Goal: Task Accomplishment & Management: Manage account settings

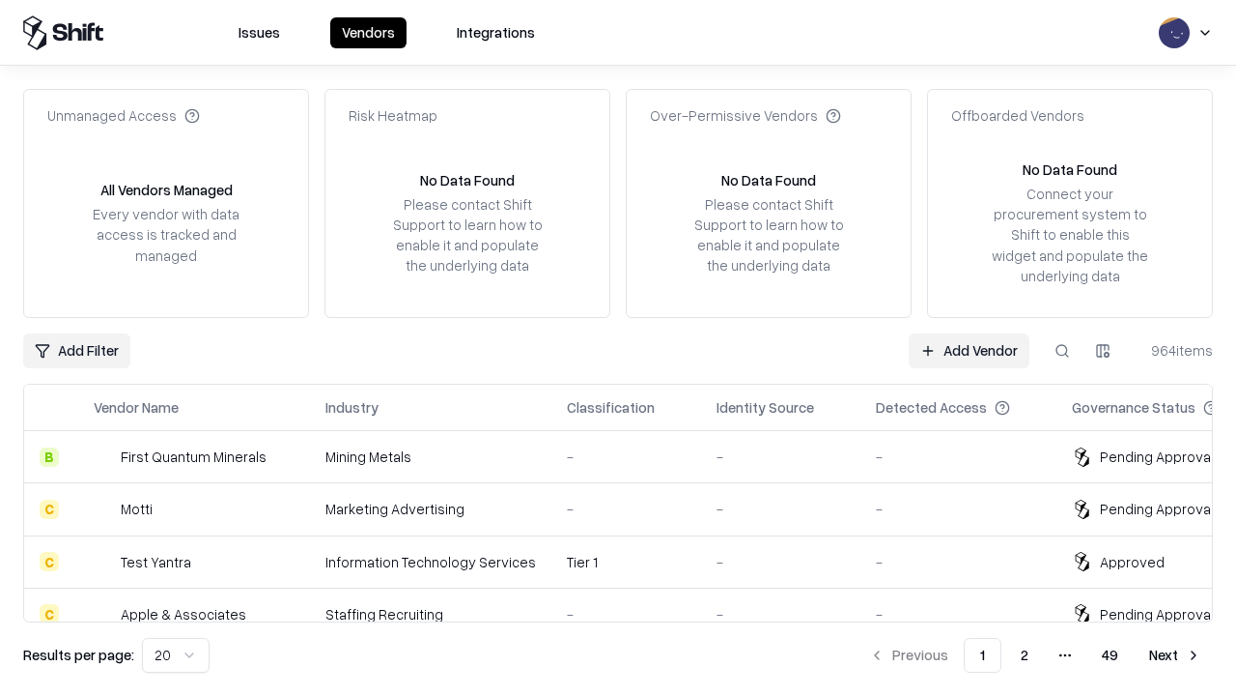
click at [969, 350] on link "Add Vendor" at bounding box center [969, 350] width 121 height 35
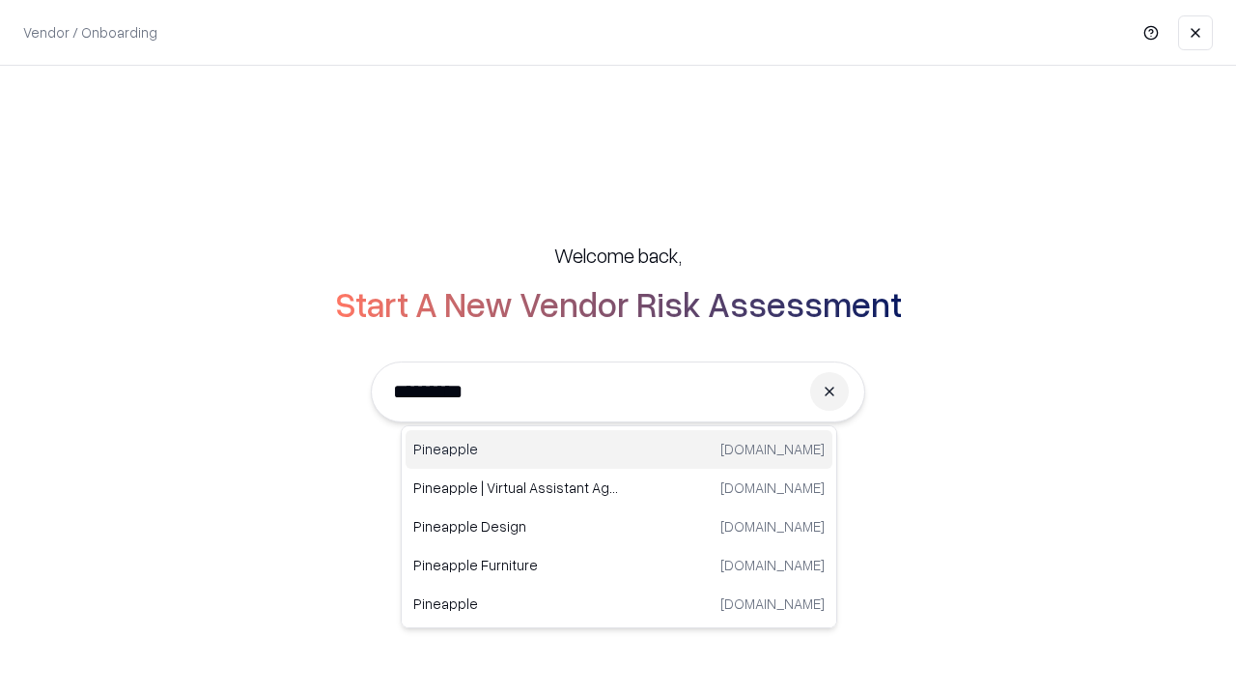
click at [619, 449] on div "Pineapple pineappleenergy.com" at bounding box center [619, 449] width 427 height 39
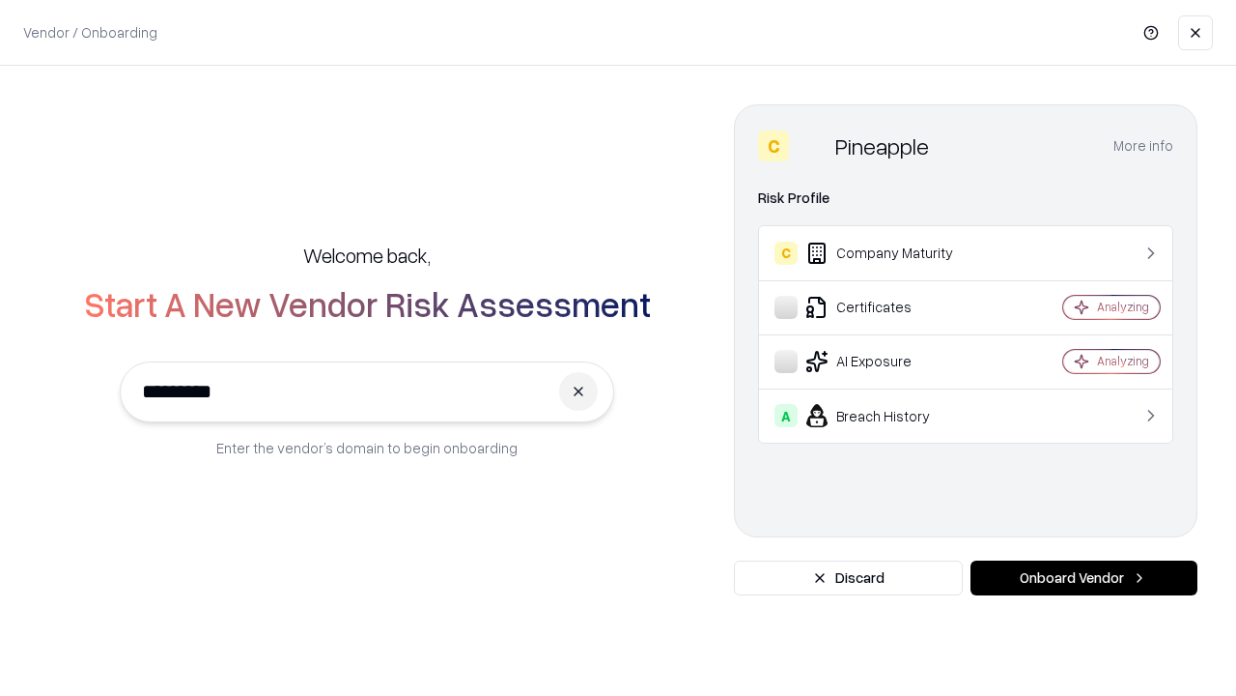
type input "*********"
click at [1084, 578] on button "Onboard Vendor" at bounding box center [1084, 577] width 227 height 35
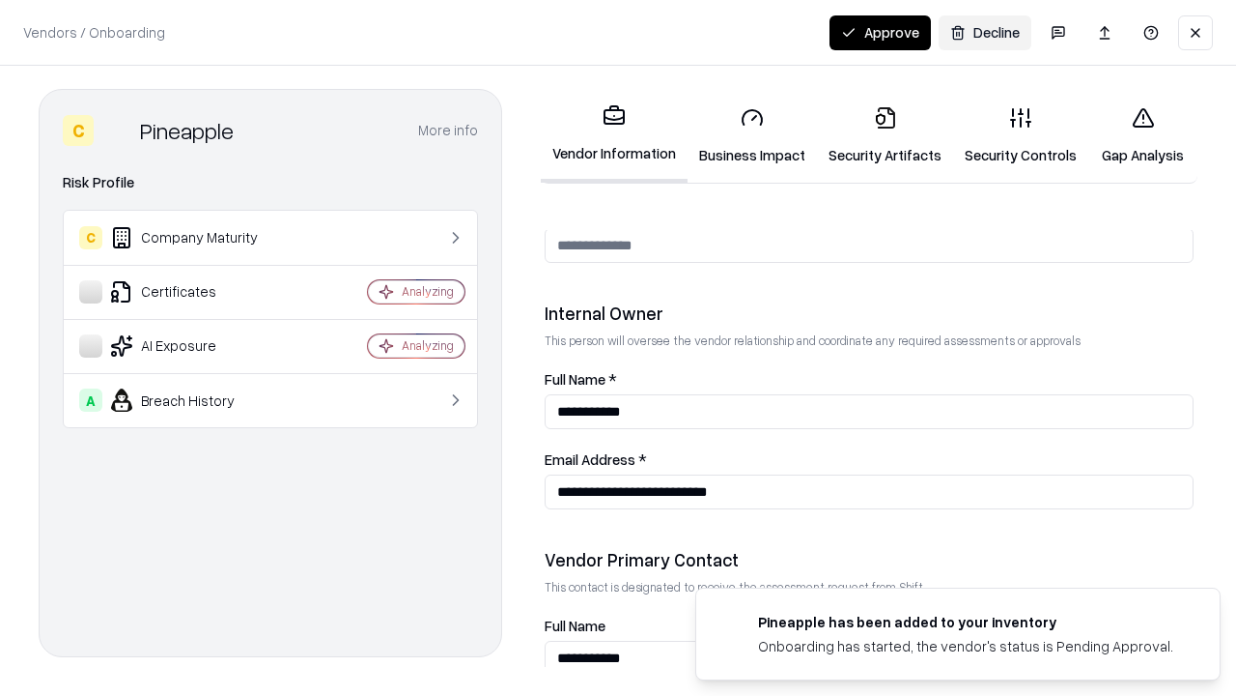
scroll to position [1001, 0]
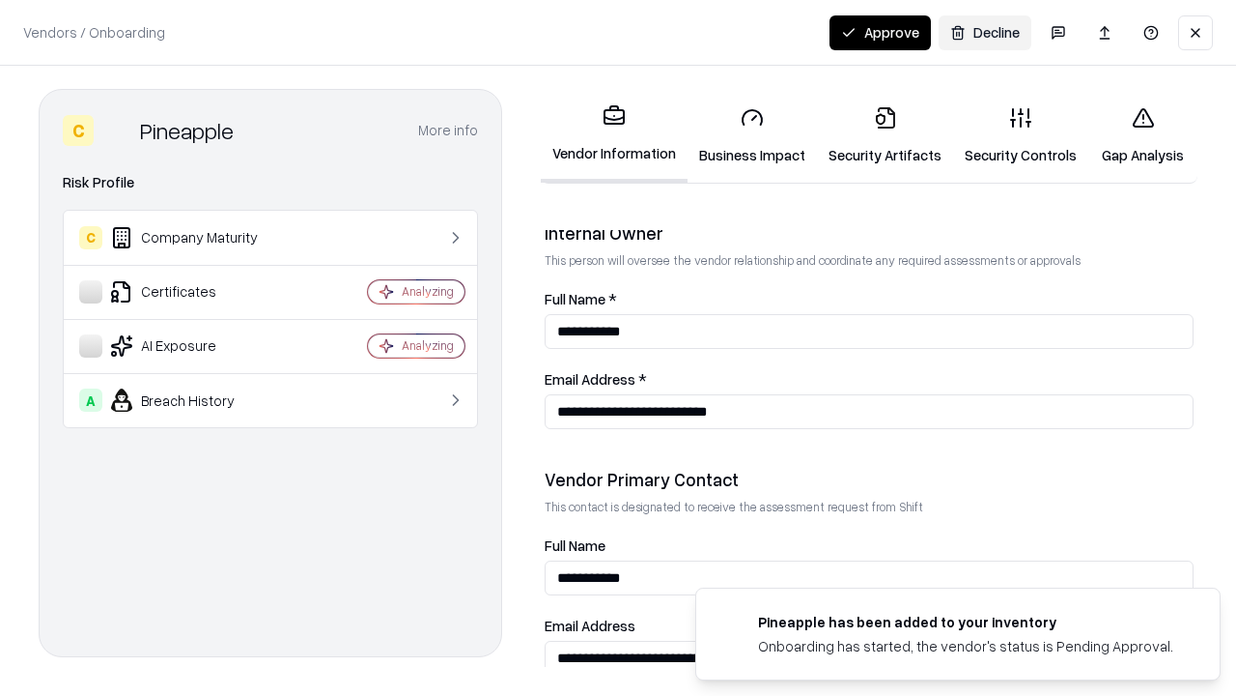
click at [753, 135] on link "Business Impact" at bounding box center [752, 136] width 129 height 90
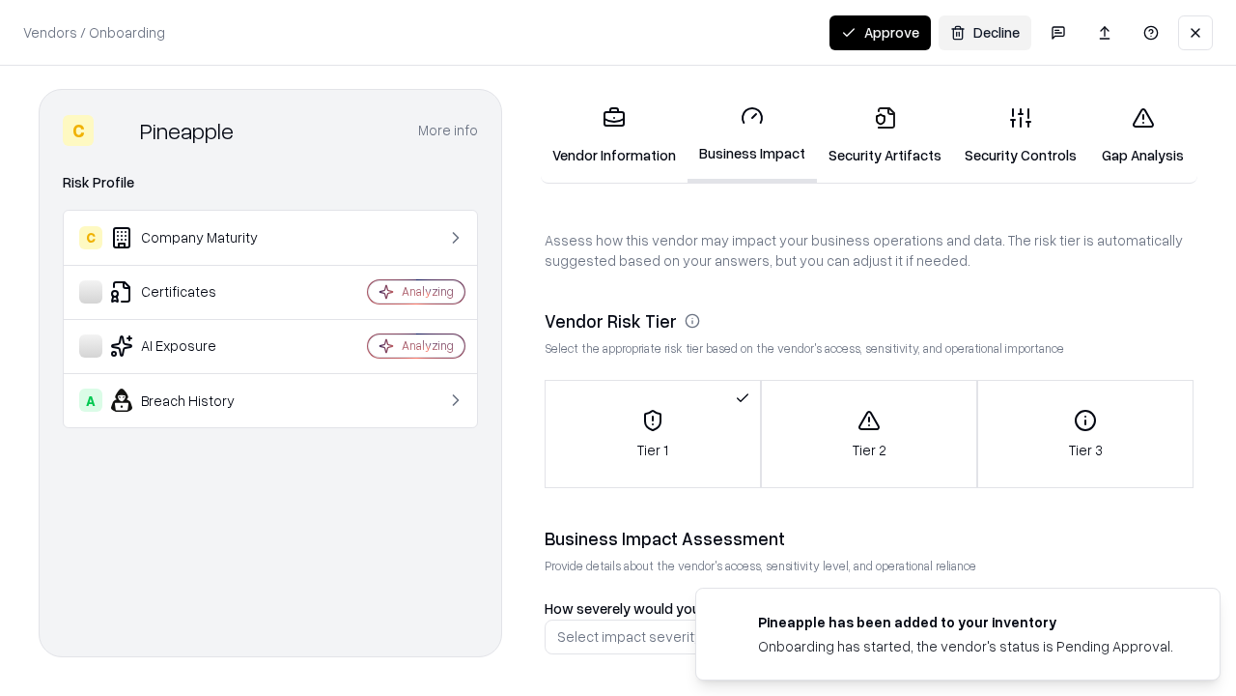
click at [885, 135] on link "Security Artifacts" at bounding box center [885, 136] width 136 height 90
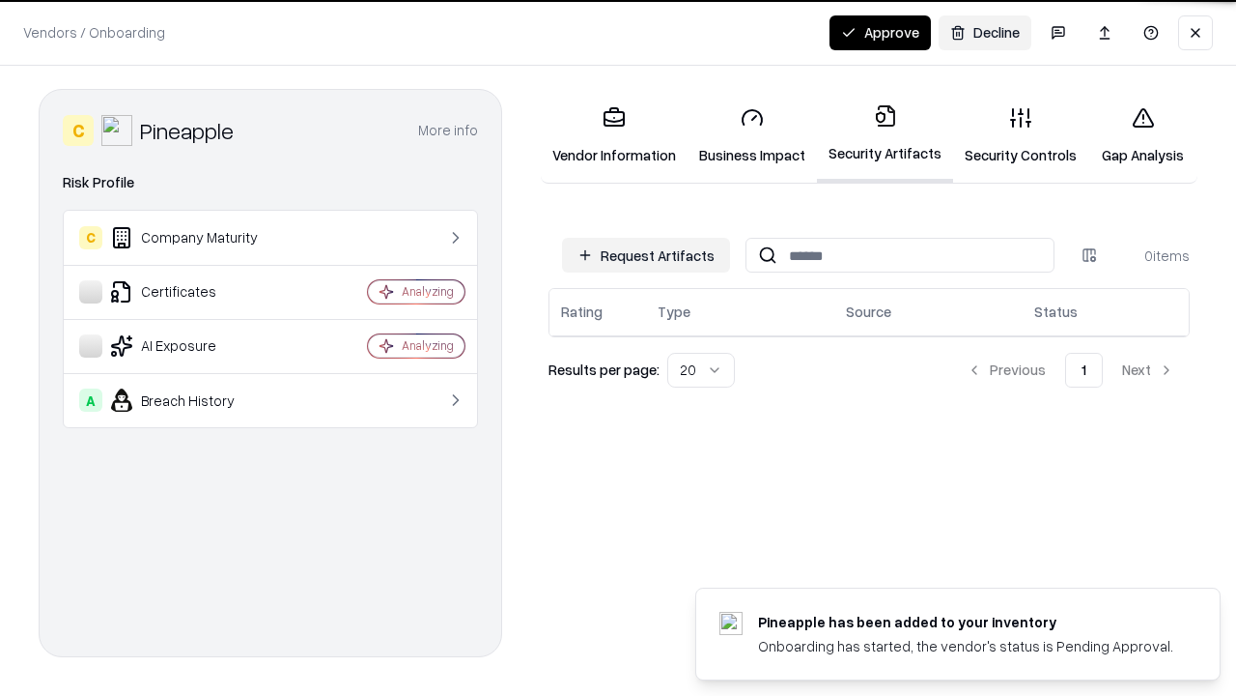
click at [646, 255] on button "Request Artifacts" at bounding box center [646, 255] width 168 height 35
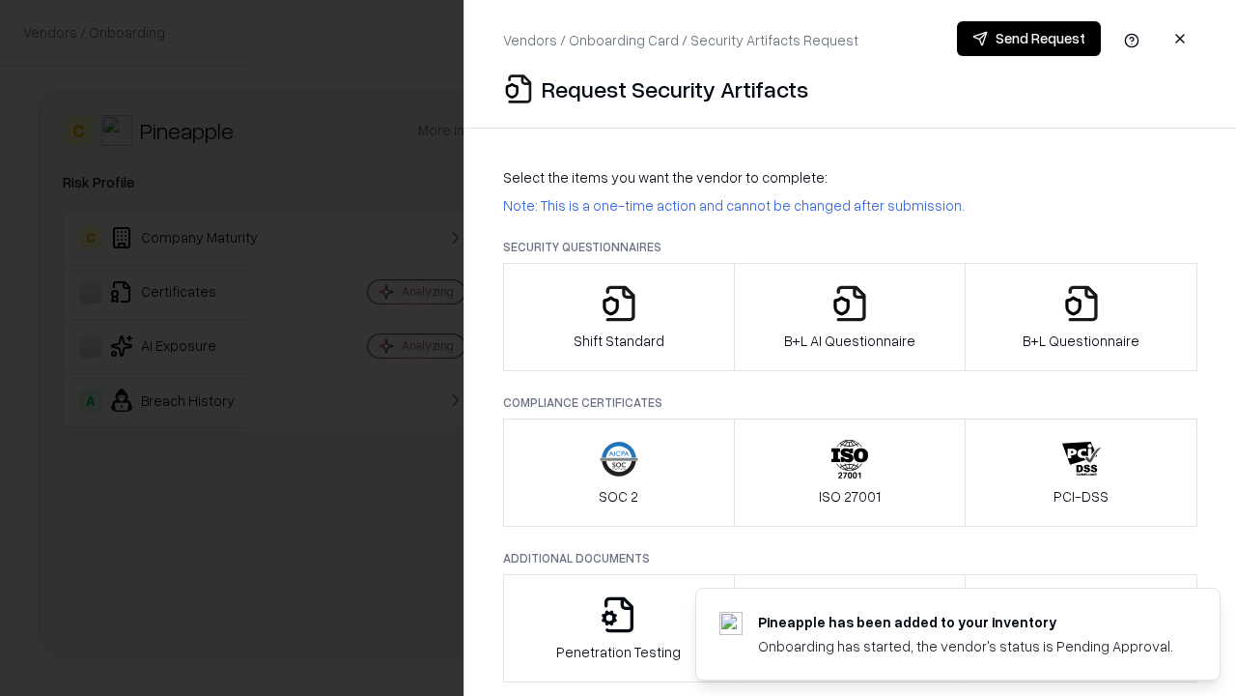
click at [618, 317] on icon "button" at bounding box center [619, 303] width 39 height 39
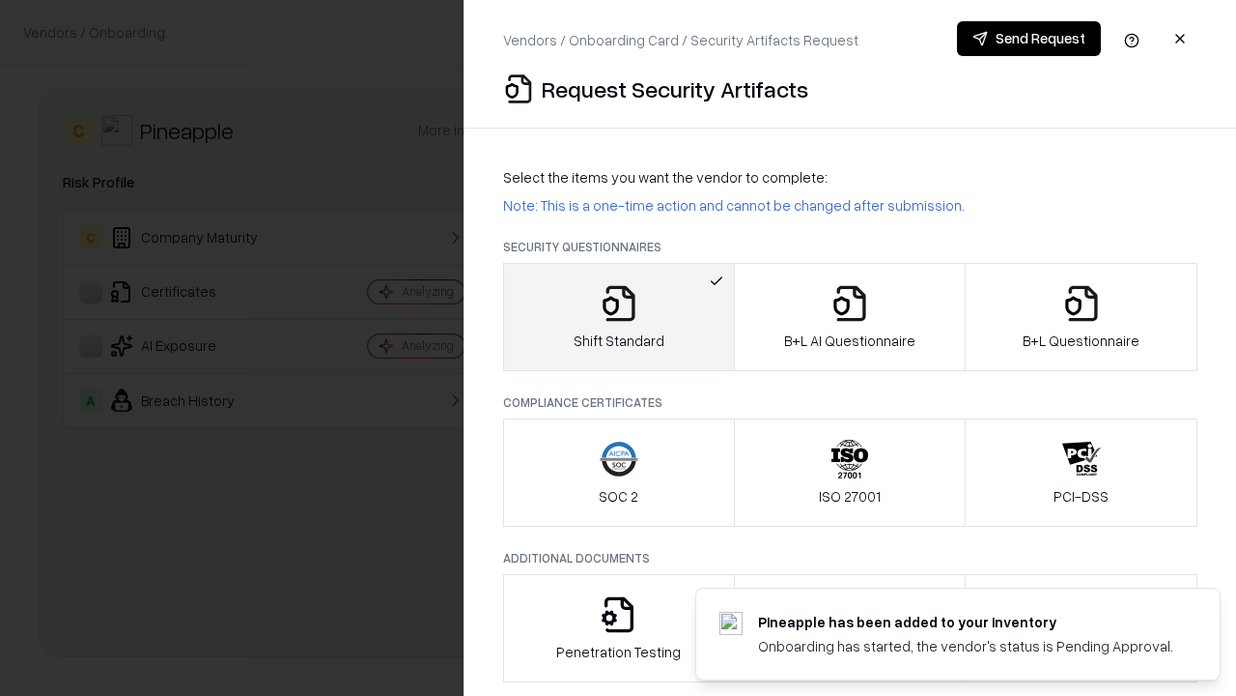
click at [1029, 39] on button "Send Request" at bounding box center [1029, 38] width 144 height 35
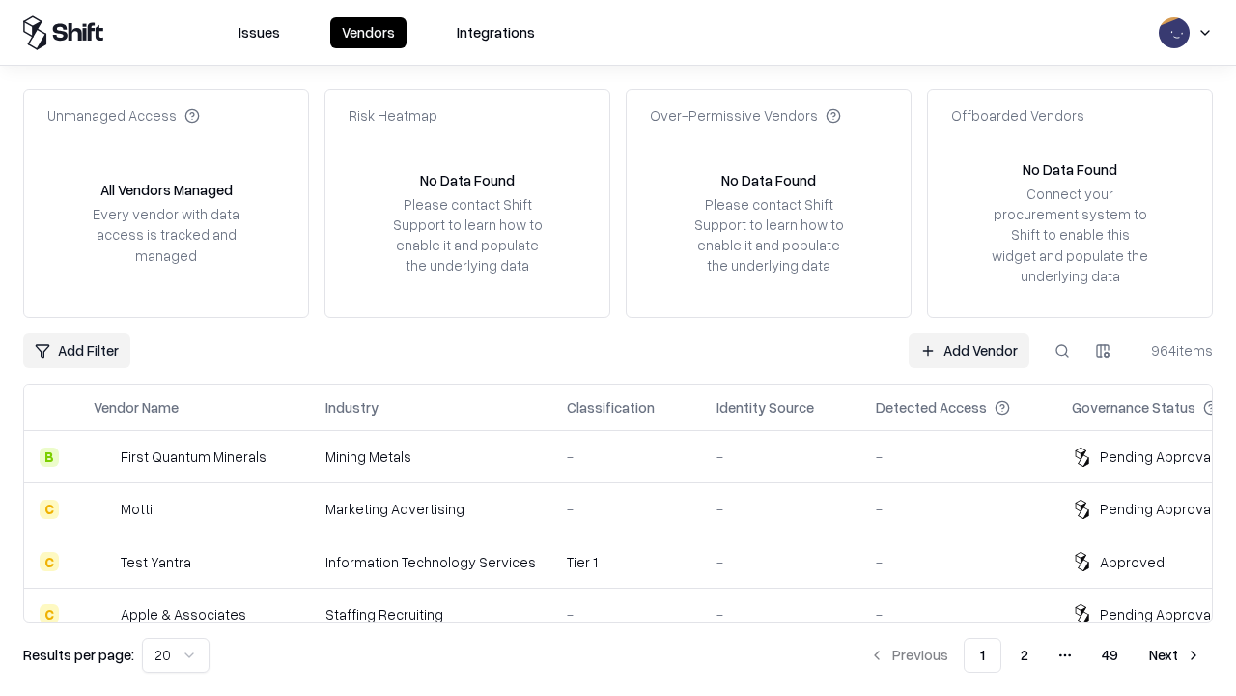
click at [1063, 350] on button at bounding box center [1062, 350] width 35 height 35
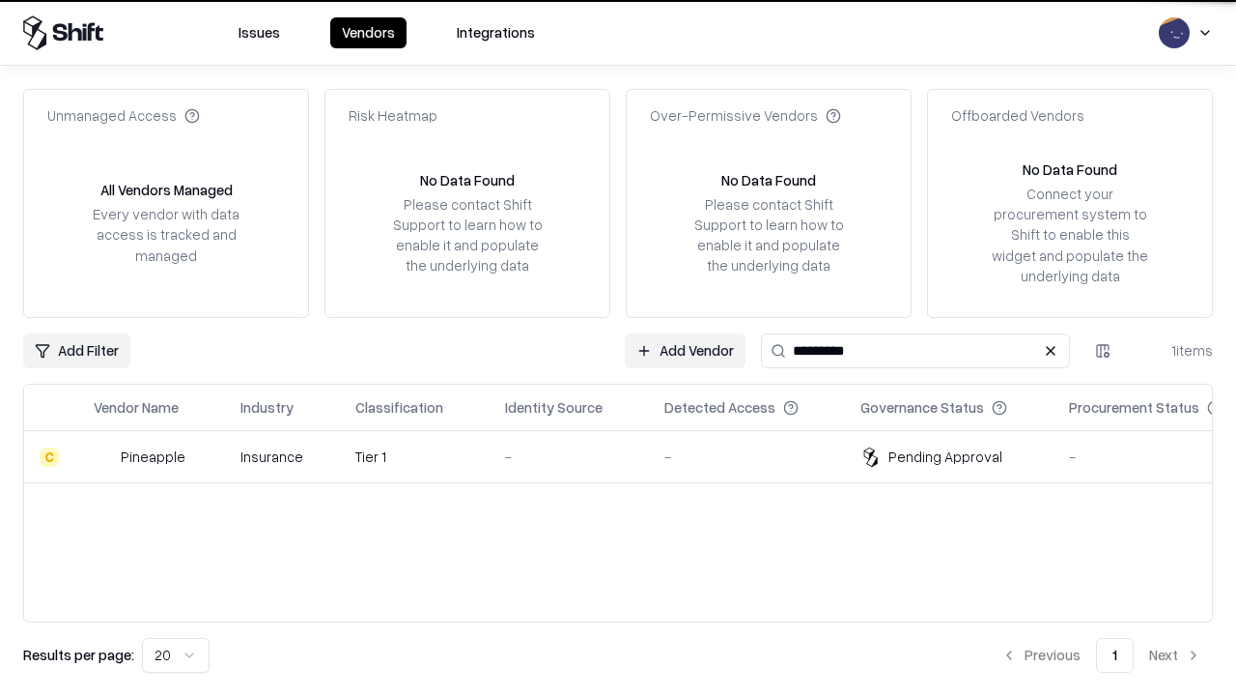
type input "*********"
click at [630, 456] on div "-" at bounding box center [569, 456] width 128 height 20
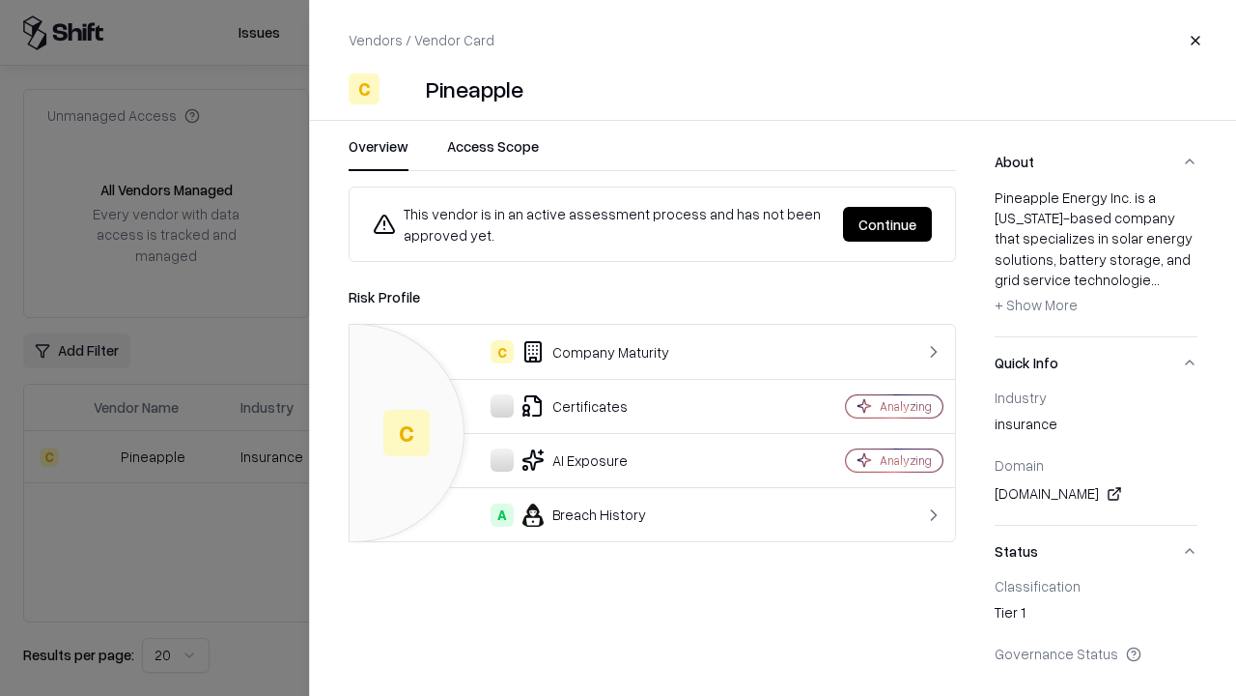
click at [888, 224] on button "Continue" at bounding box center [887, 224] width 89 height 35
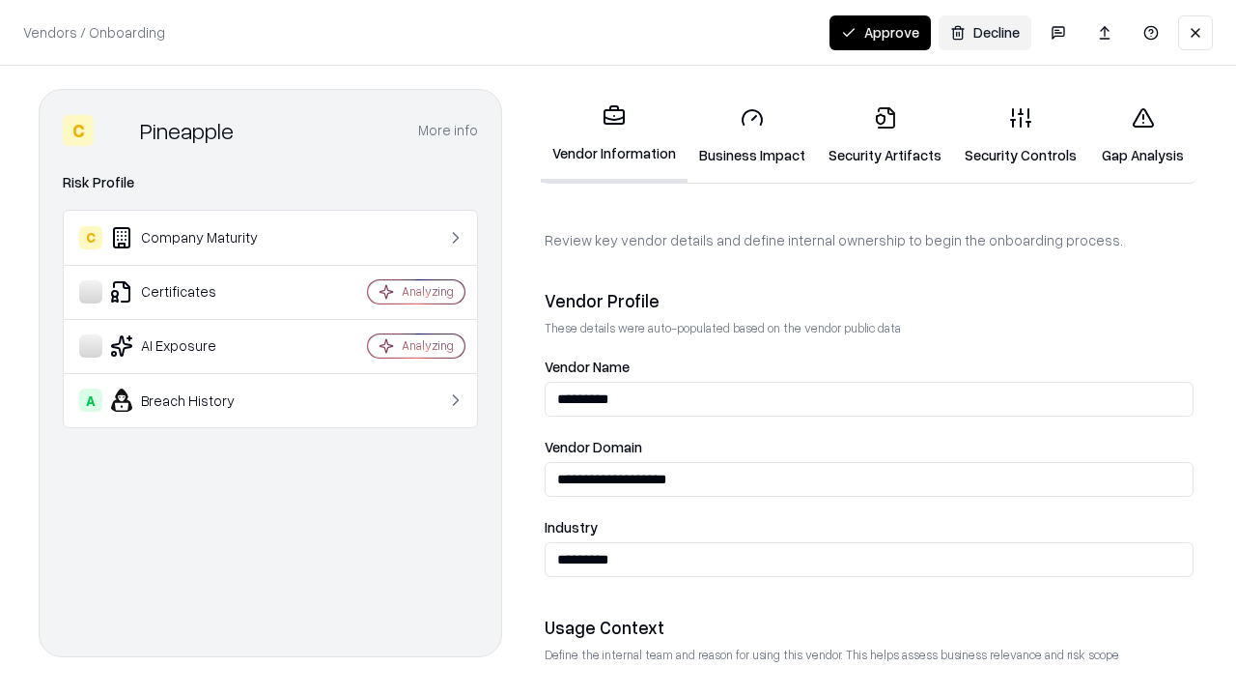
click at [885, 135] on link "Security Artifacts" at bounding box center [885, 136] width 136 height 90
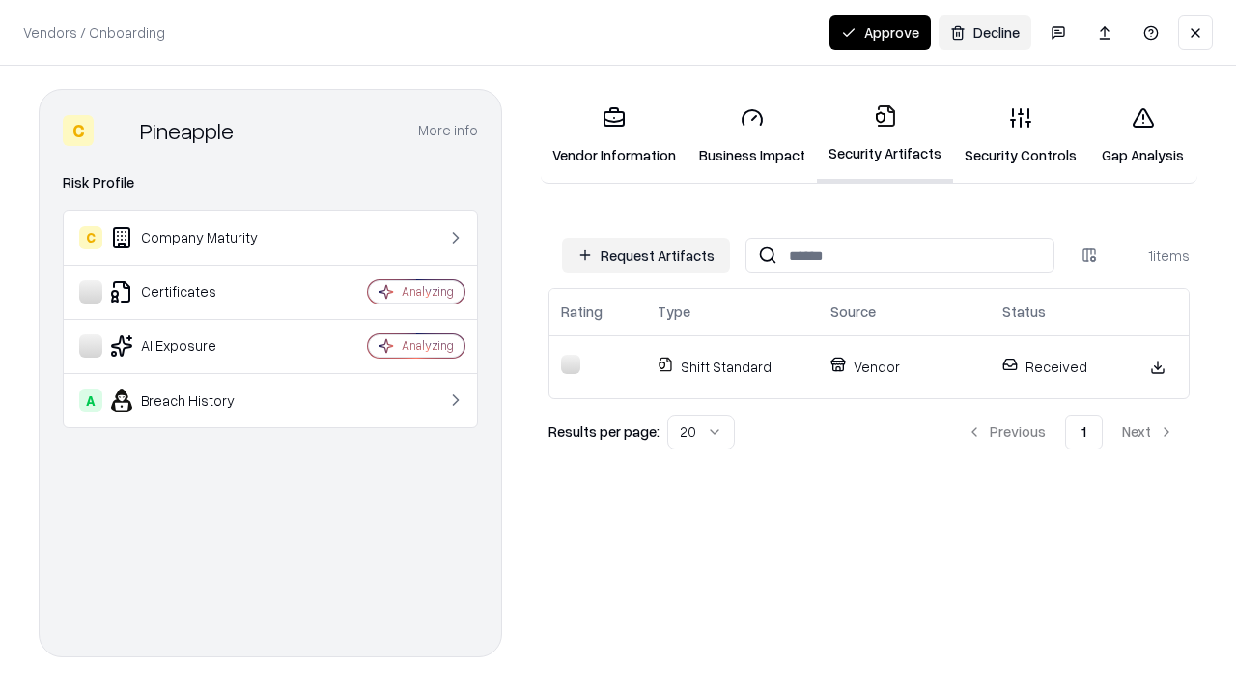
click at [1021, 135] on link "Security Controls" at bounding box center [1020, 136] width 135 height 90
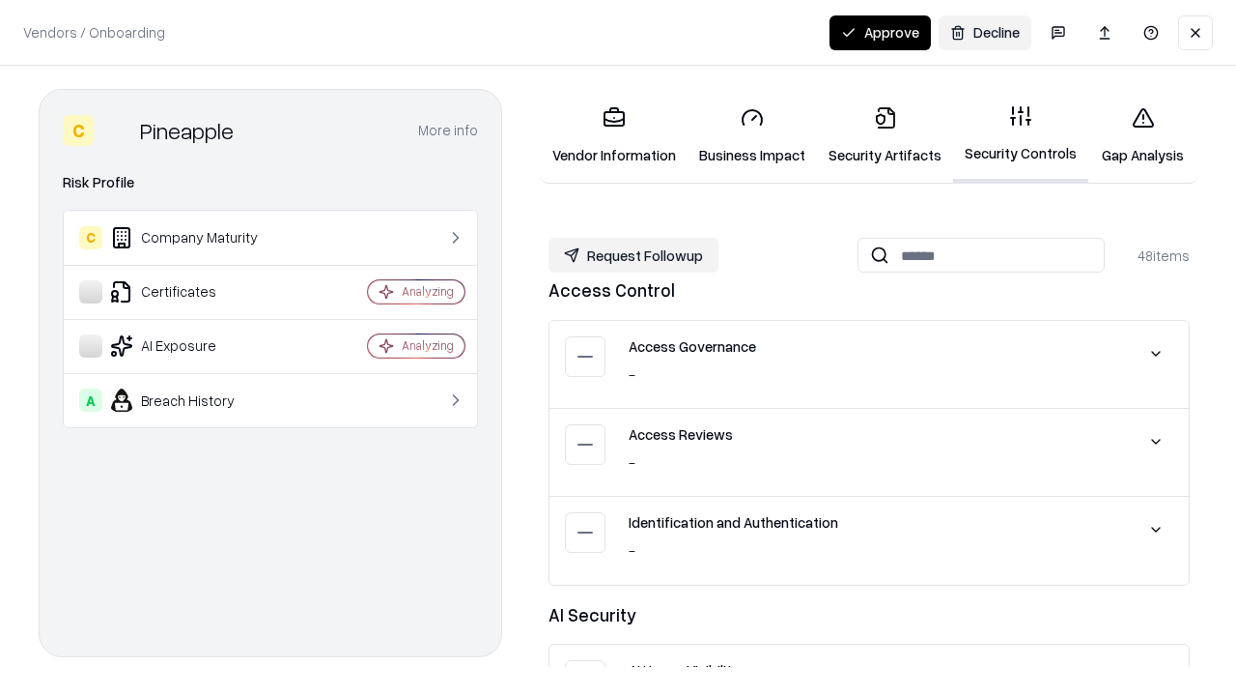
click at [634, 255] on button "Request Followup" at bounding box center [634, 255] width 170 height 35
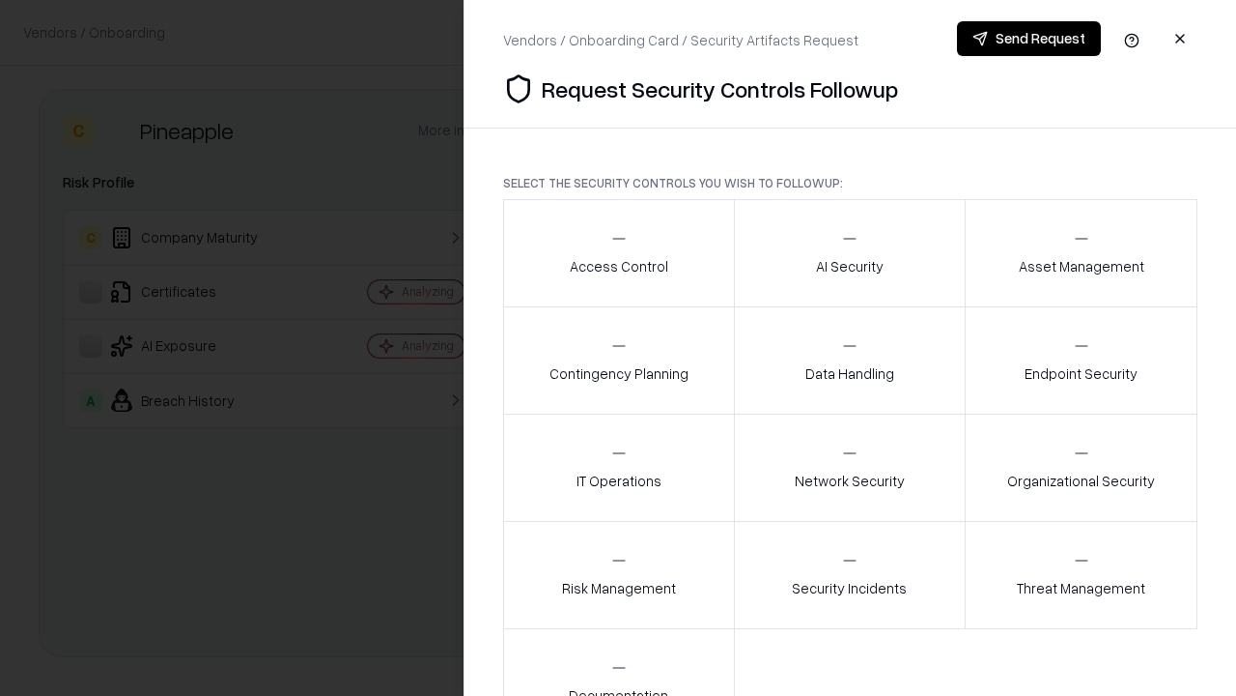
click at [618, 253] on div "Access Control" at bounding box center [619, 252] width 99 height 47
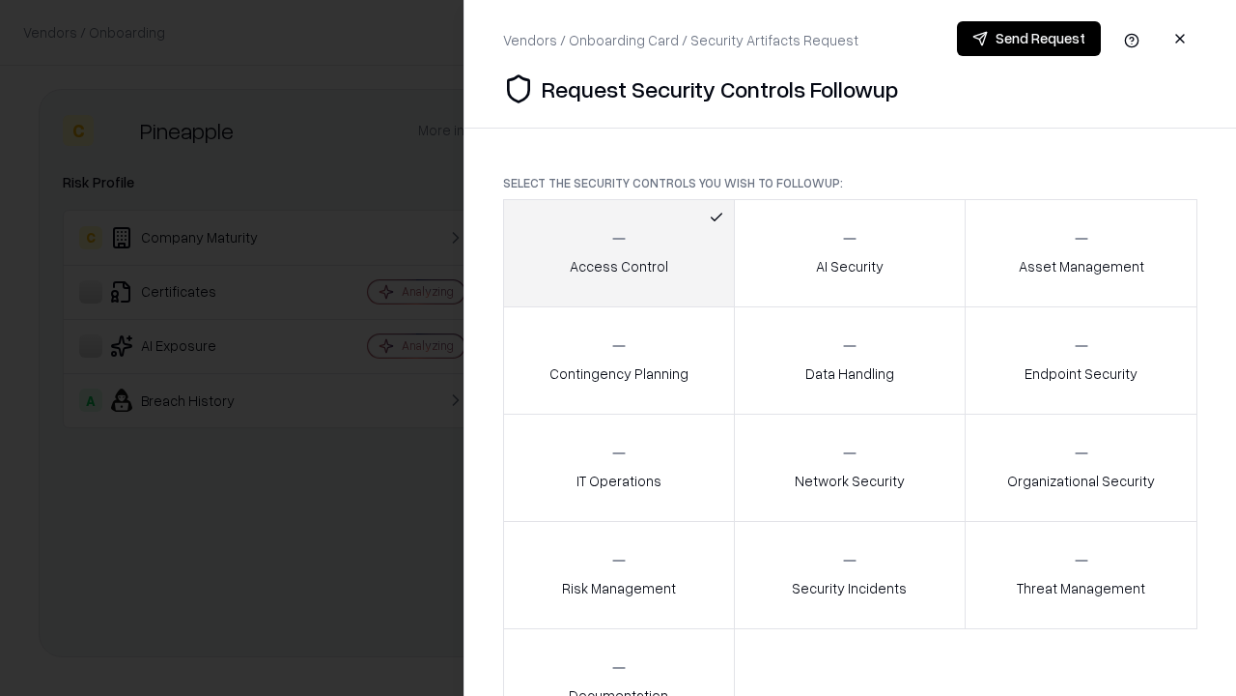
click at [1029, 39] on button "Send Request" at bounding box center [1029, 38] width 144 height 35
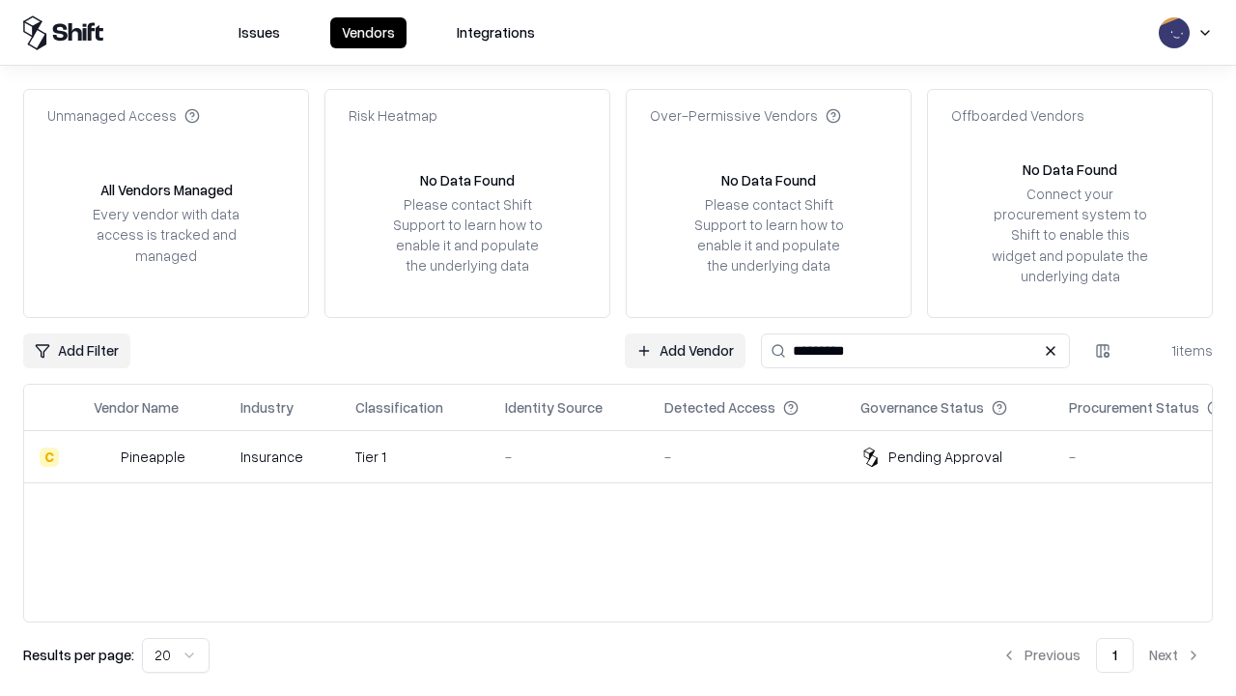
type input "*********"
click at [630, 456] on div "-" at bounding box center [569, 456] width 128 height 20
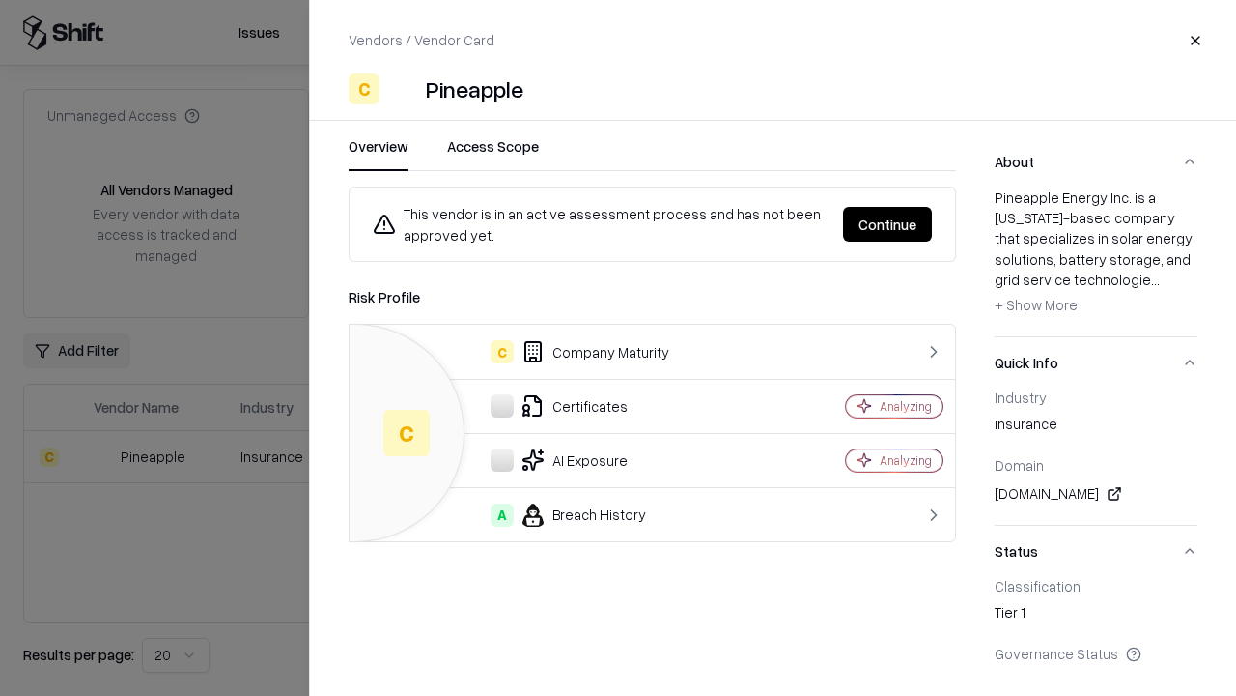
click at [888, 224] on button "Continue" at bounding box center [887, 224] width 89 height 35
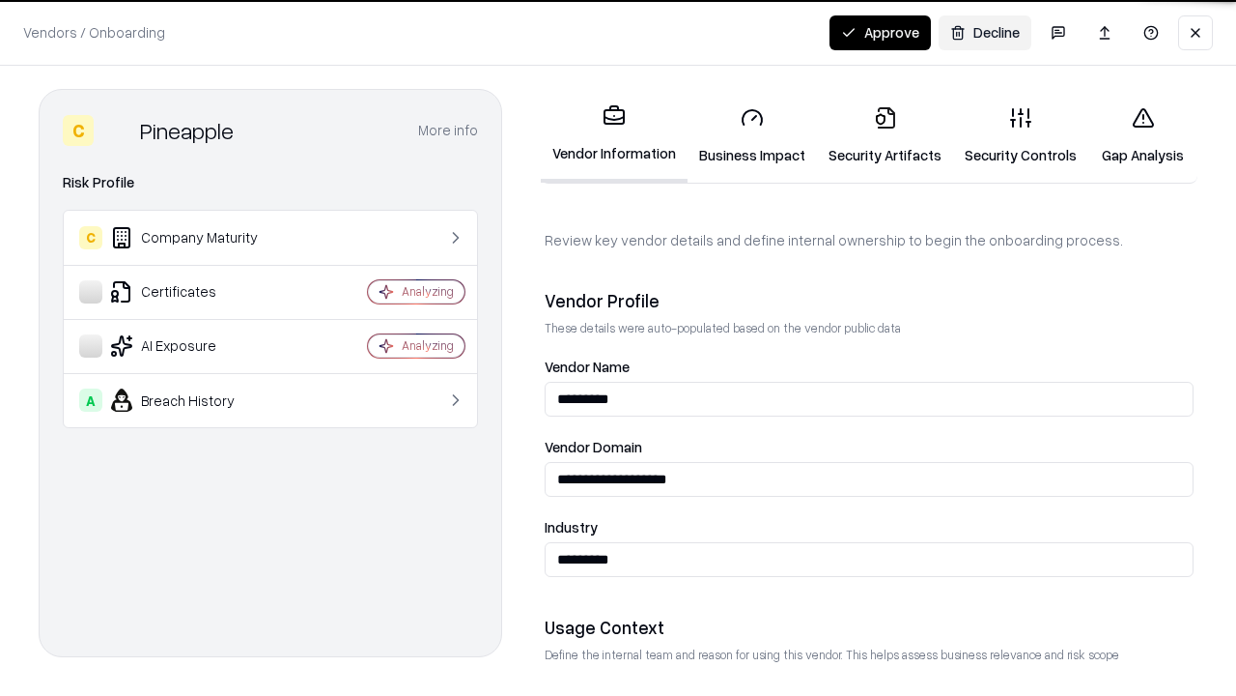
click at [880, 32] on button "Approve" at bounding box center [880, 32] width 101 height 35
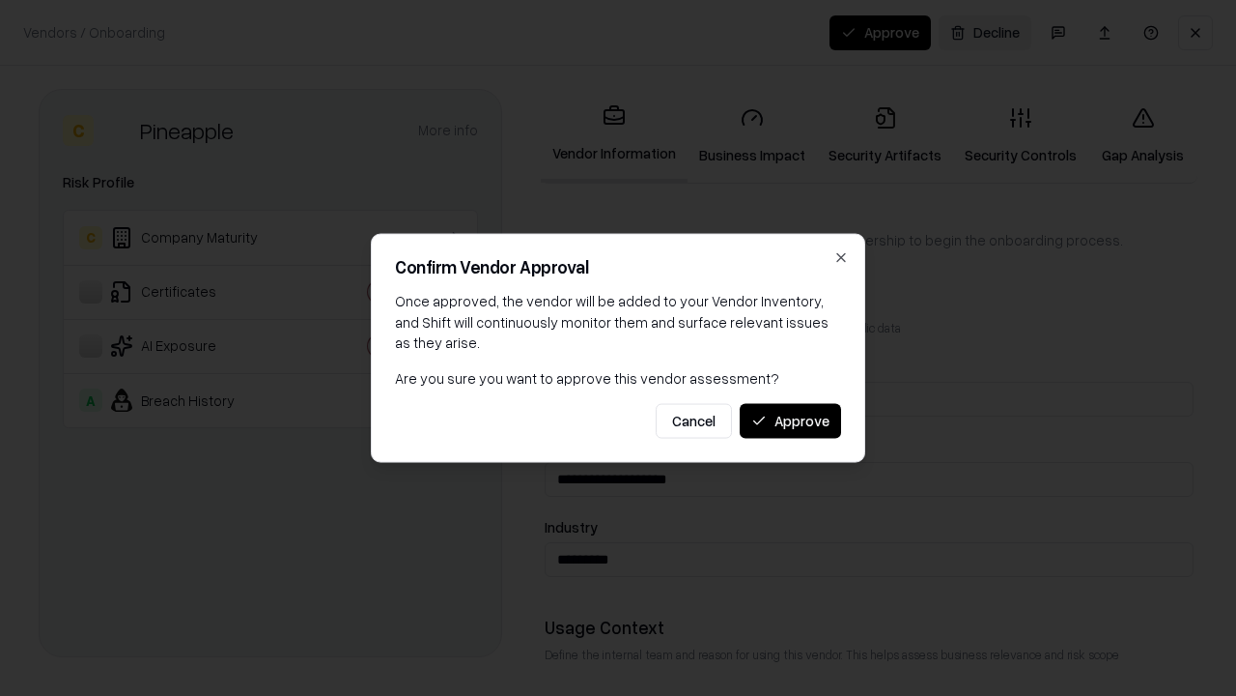
click at [790, 420] on button "Approve" at bounding box center [790, 420] width 101 height 35
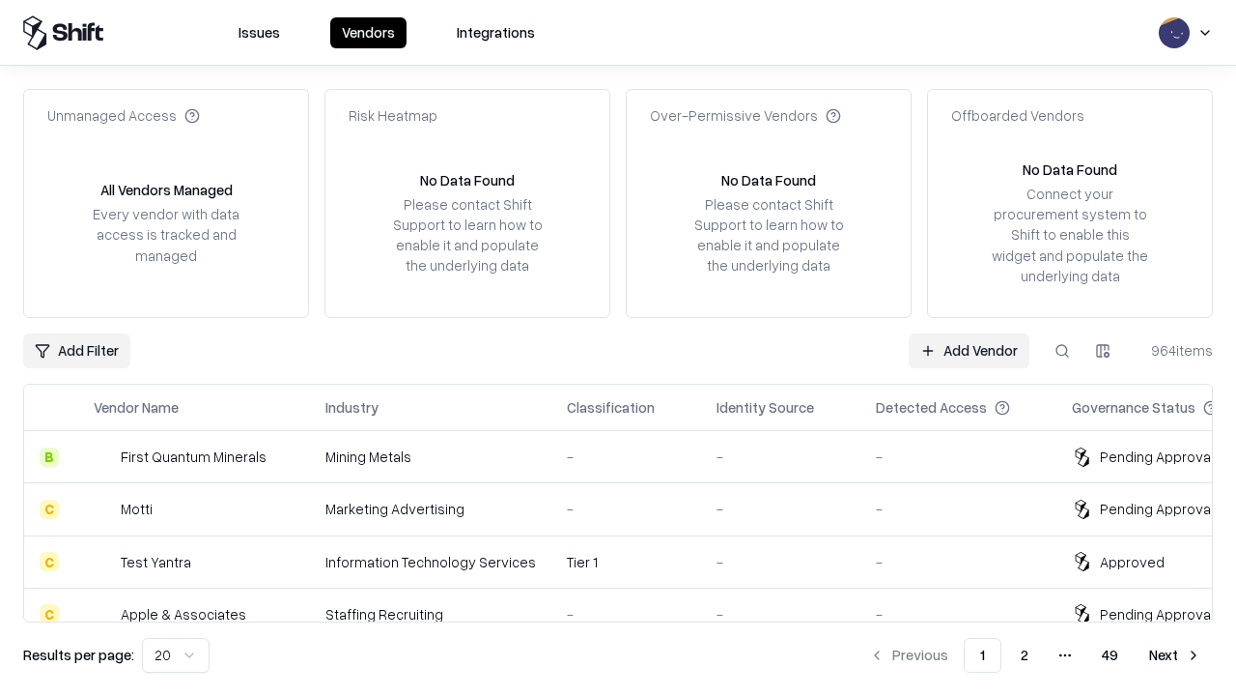
type input "*********"
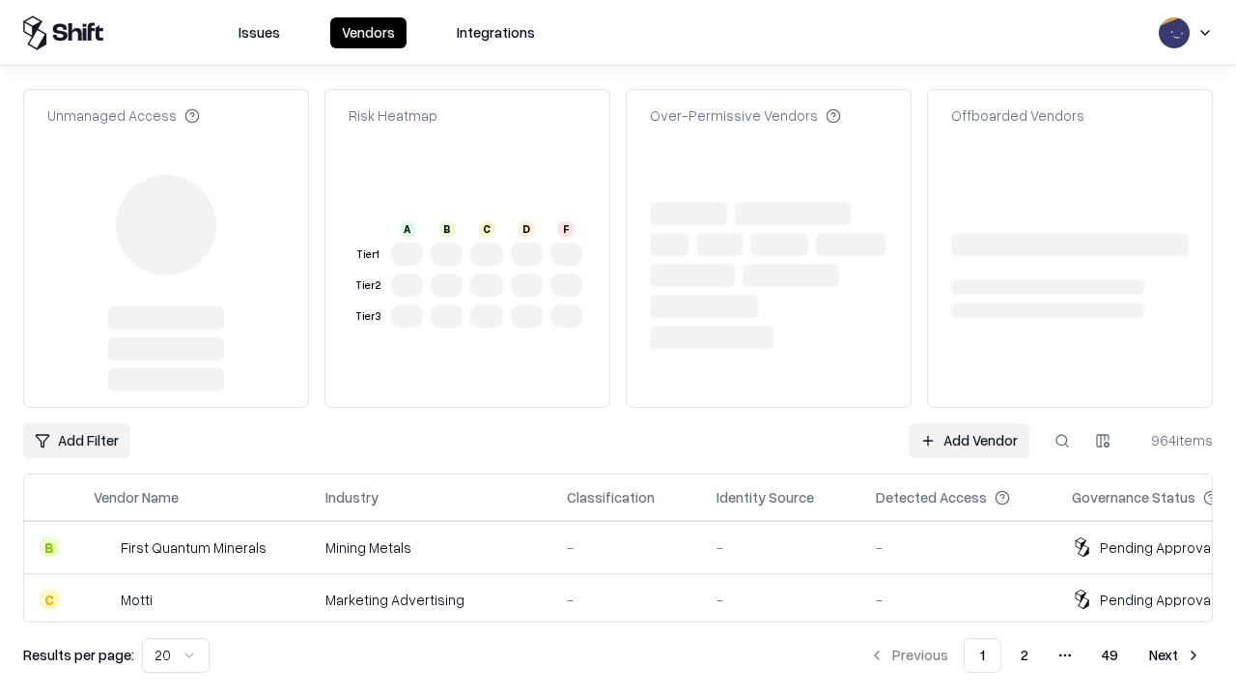
click at [969, 423] on link "Add Vendor" at bounding box center [969, 440] width 121 height 35
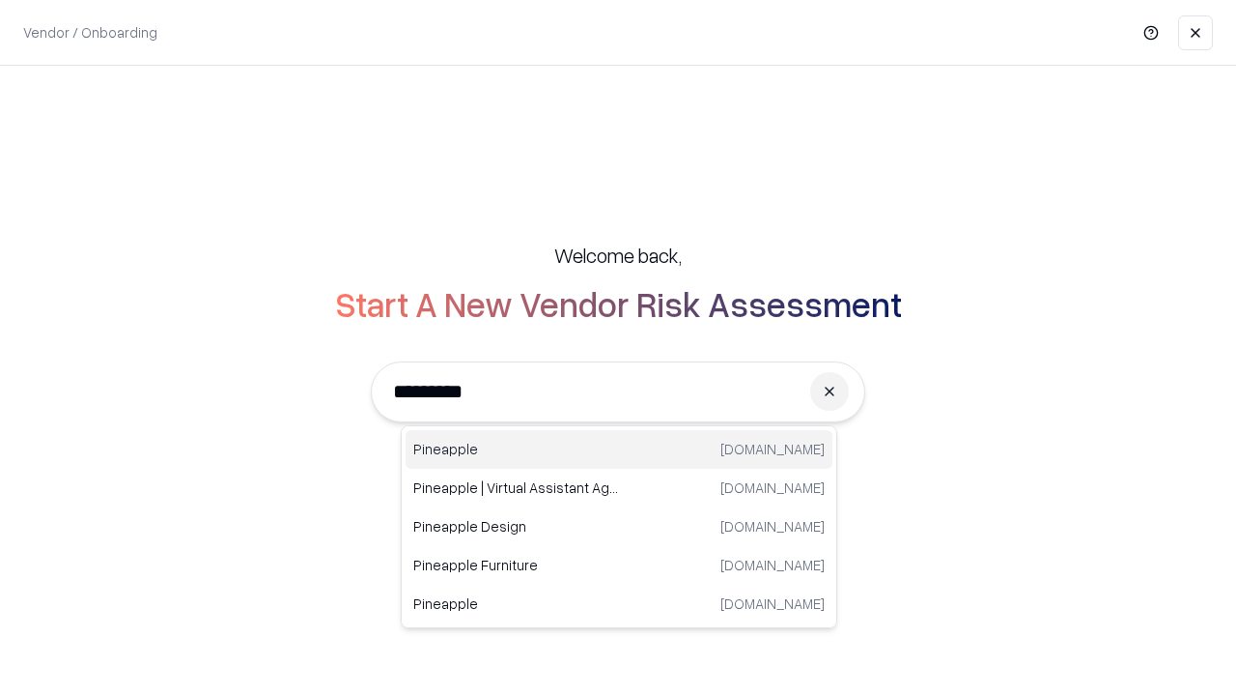
click at [619, 449] on div "Pineapple pineappleenergy.com" at bounding box center [619, 449] width 427 height 39
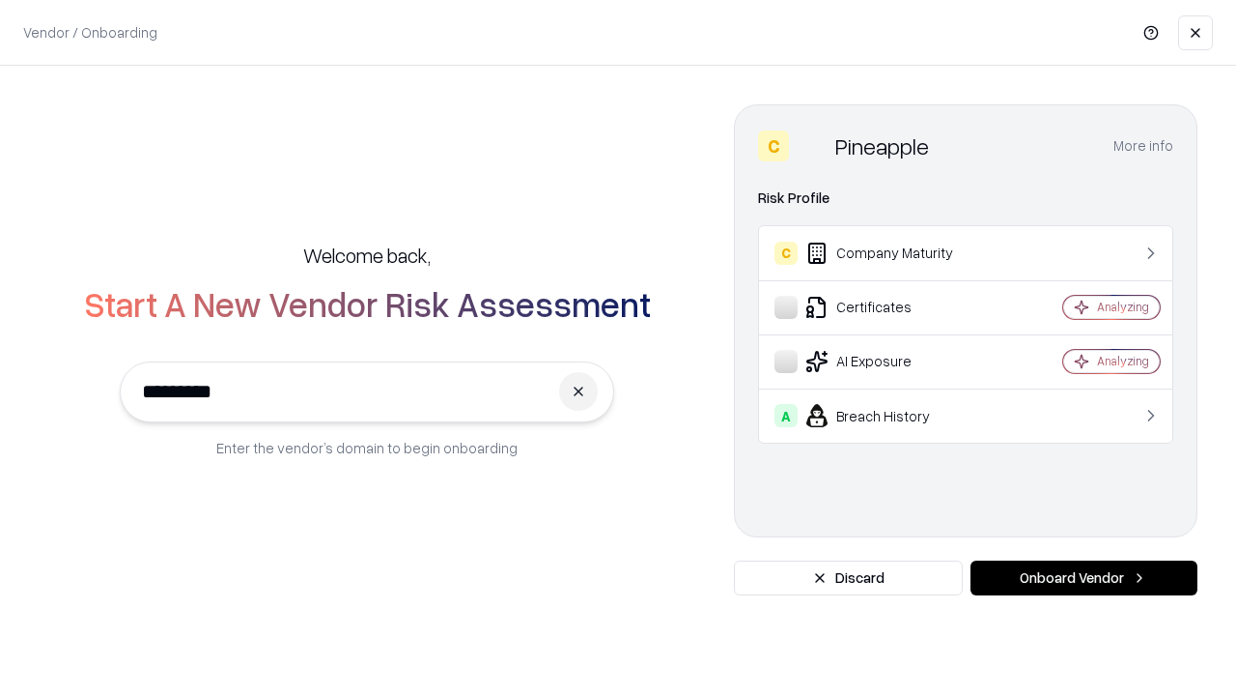
type input "*********"
click at [1084, 578] on button "Onboard Vendor" at bounding box center [1084, 577] width 227 height 35
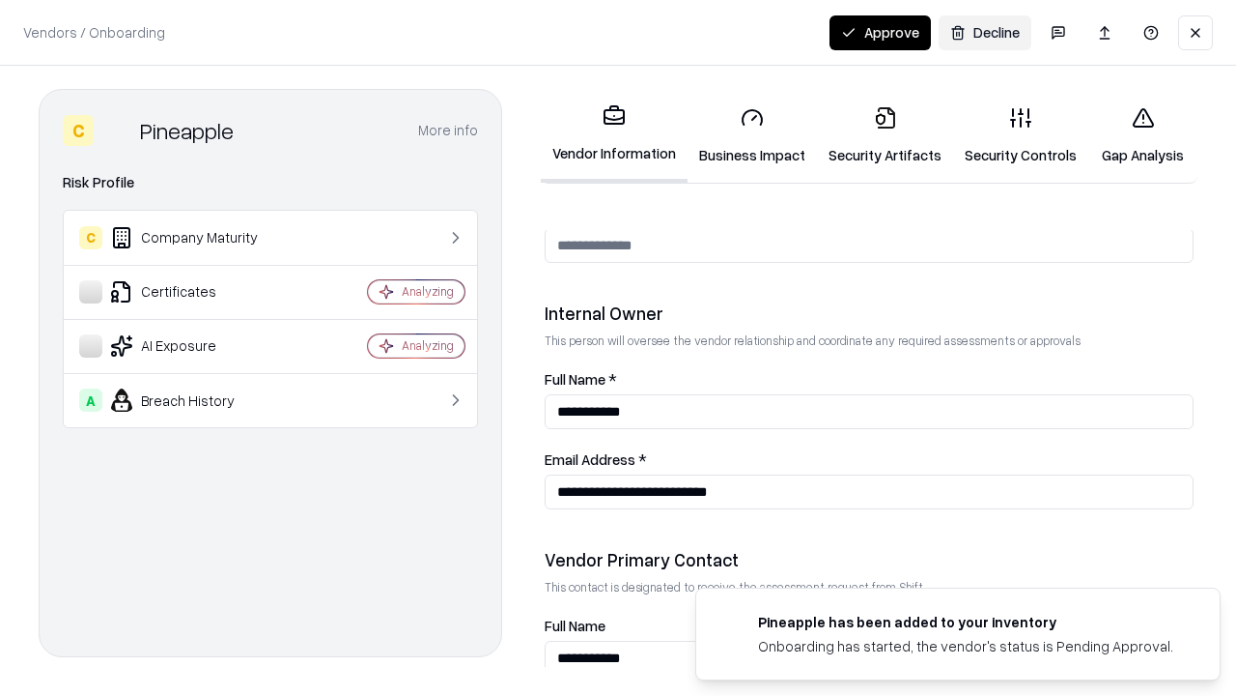
scroll to position [1001, 0]
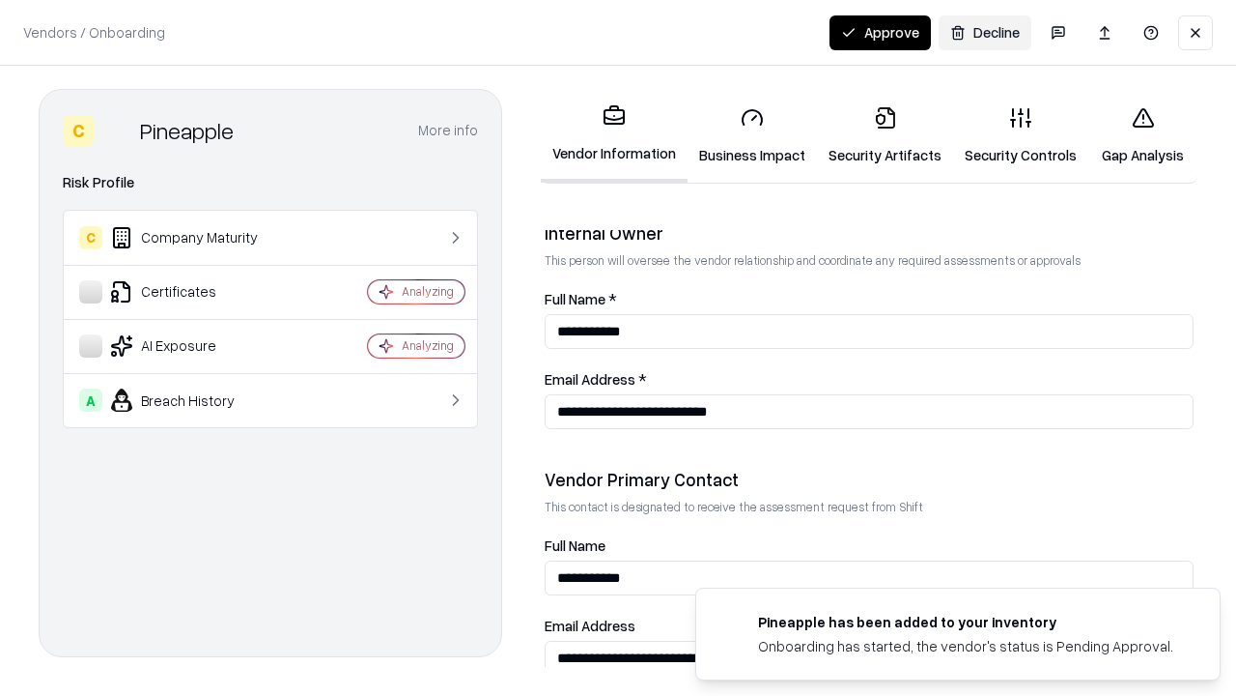
click at [880, 32] on button "Approve" at bounding box center [880, 32] width 101 height 35
